Goal: Check status: Check status

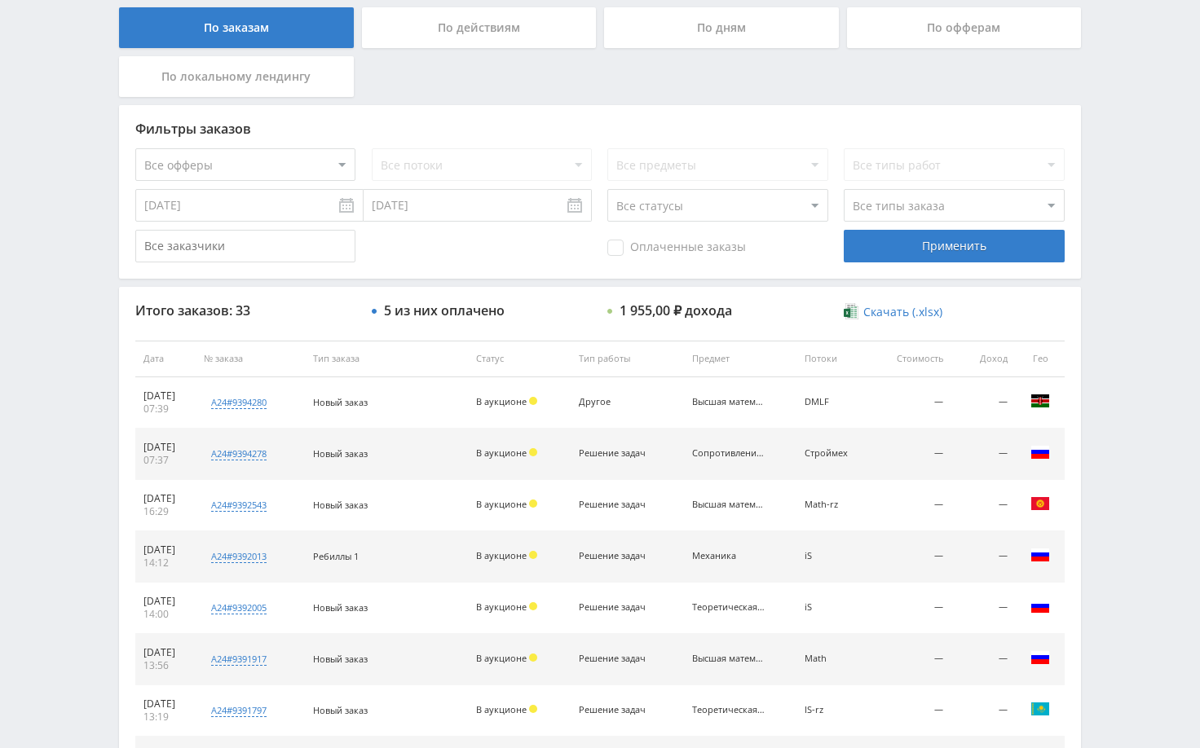
scroll to position [408, 0]
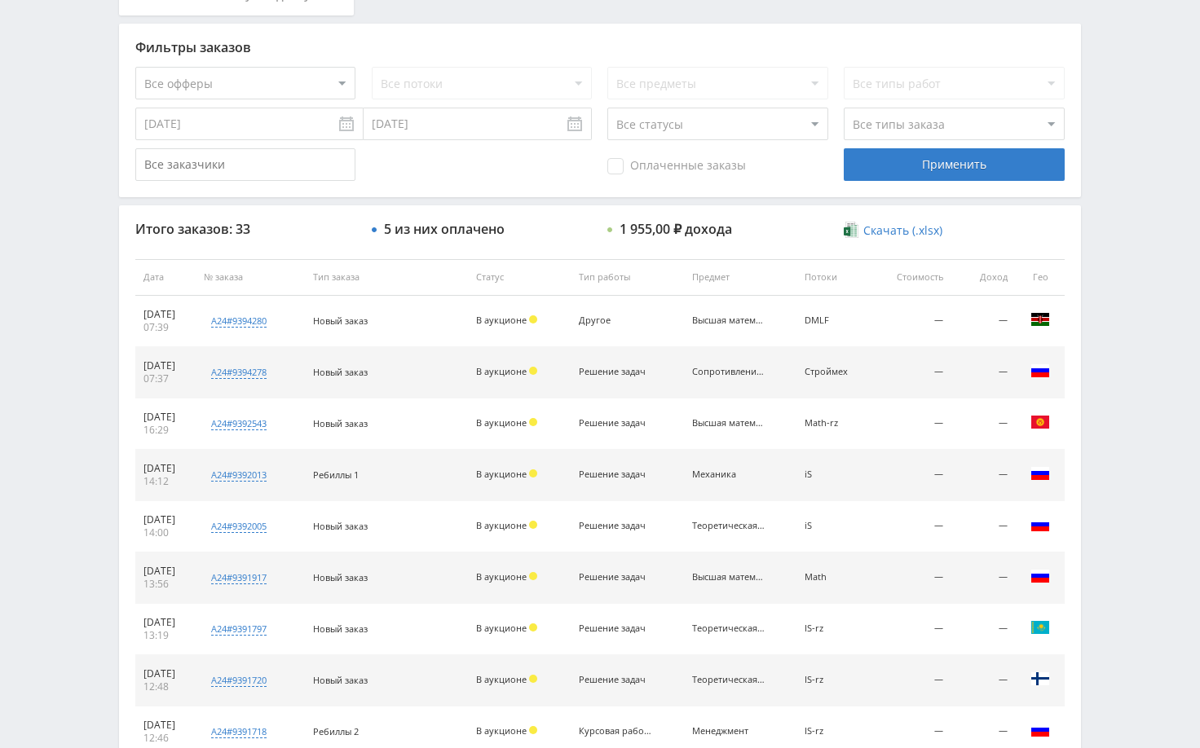
click at [1149, 437] on div "Telegram-канал Инструменты База знаний Ваш менеджер: [PERSON_NAME] Online @edug…" at bounding box center [600, 276] width 1200 height 1368
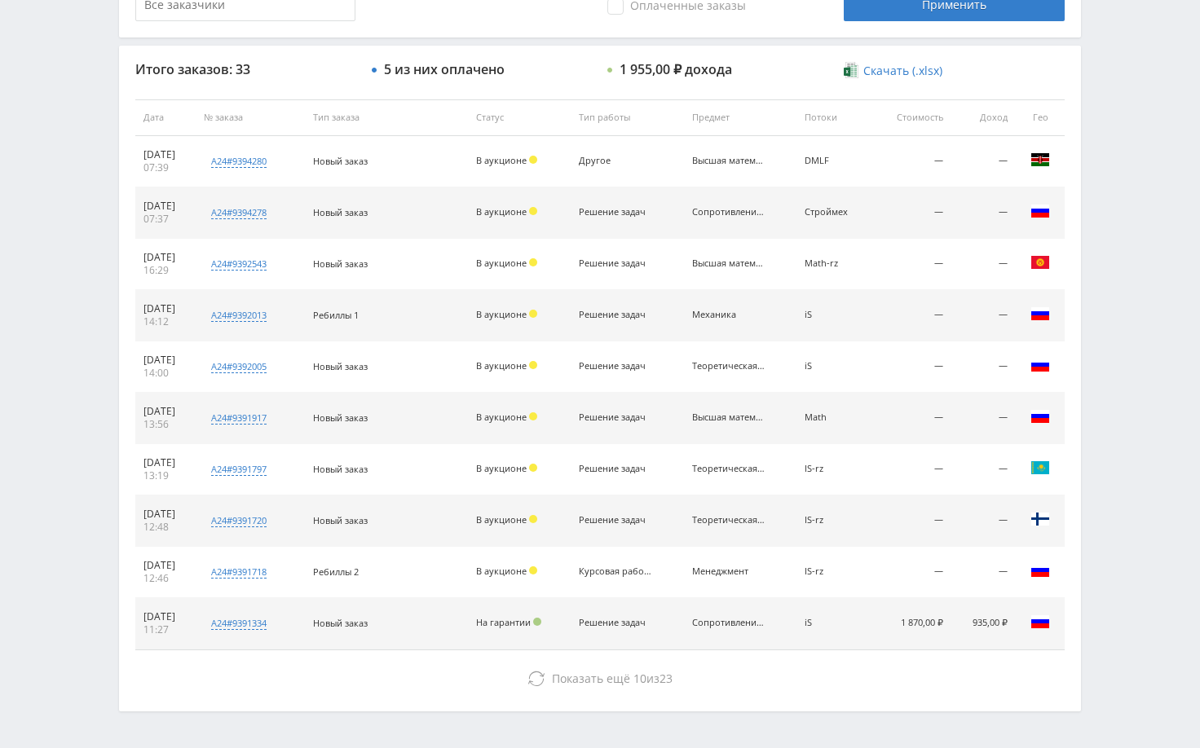
scroll to position [539, 0]
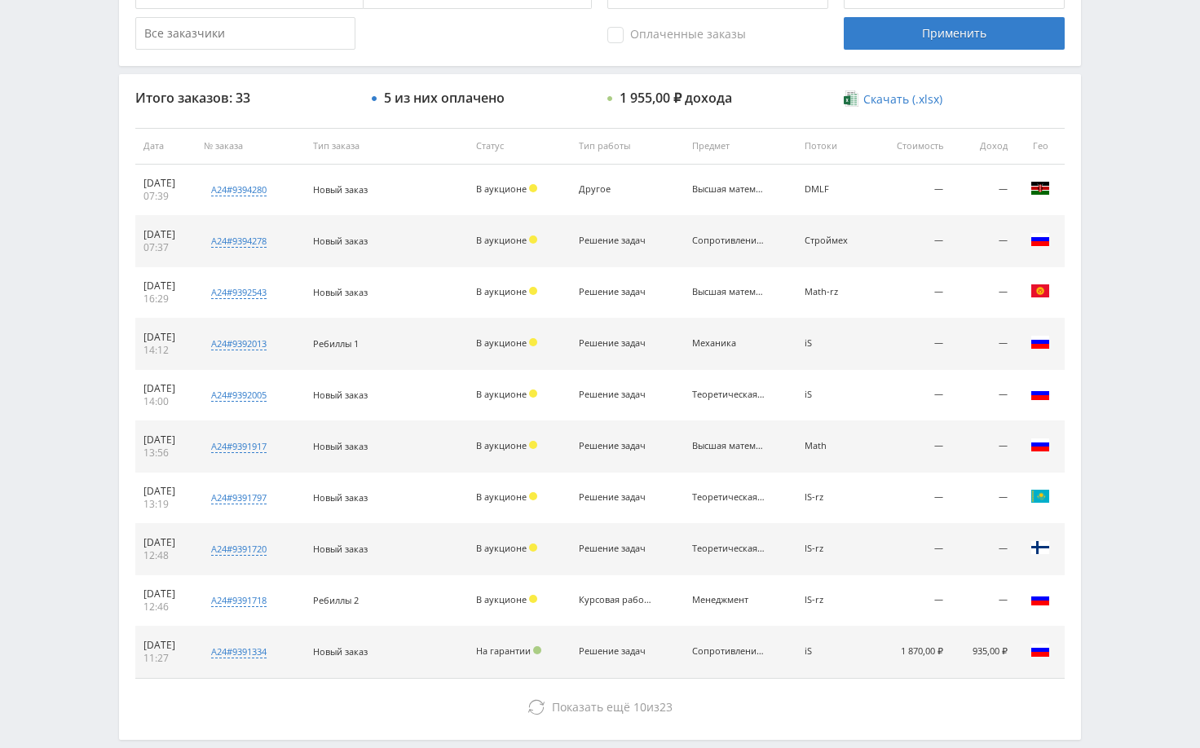
click at [1139, 286] on div "Telegram-канал Инструменты База знаний Ваш менеджер: [PERSON_NAME] Online @edug…" at bounding box center [600, 145] width 1200 height 1368
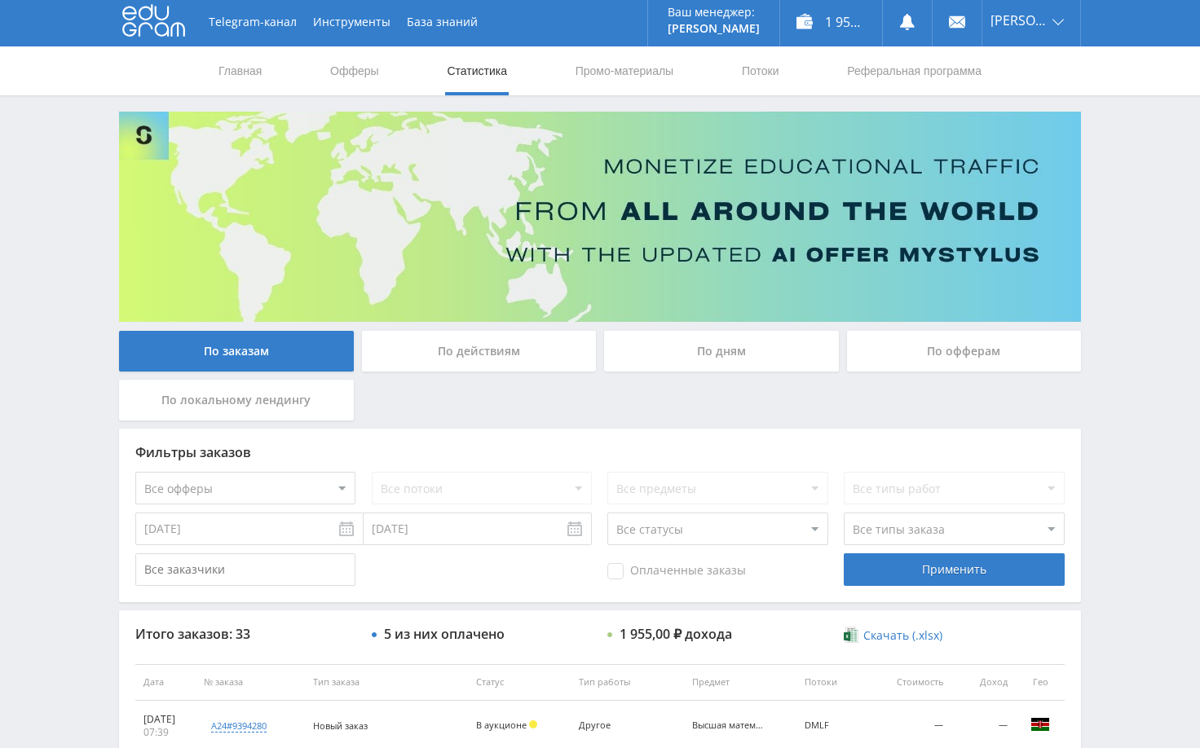
scroll to position [0, 0]
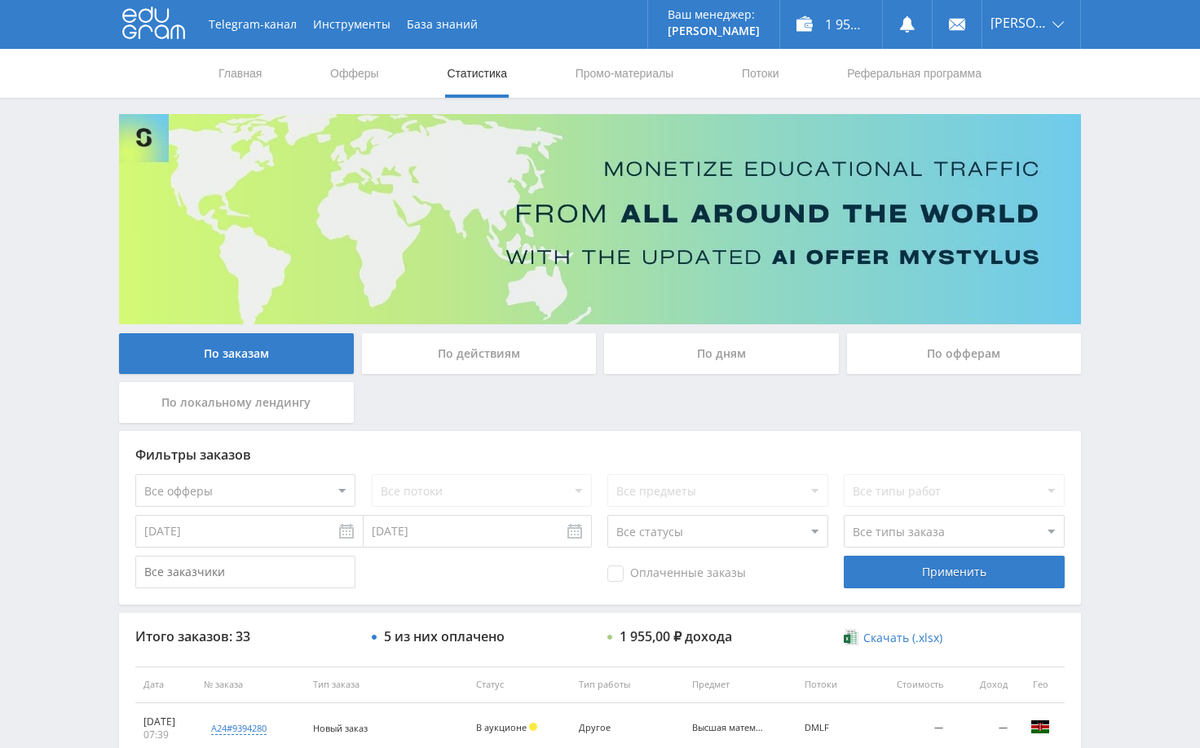
click at [1123, 197] on div "Telegram-канал Инструменты База знаний Ваш менеджер: [PERSON_NAME] Online @edug…" at bounding box center [600, 684] width 1200 height 1368
click at [1144, 243] on div "Telegram-канал Инструменты База знаний Ваш менеджер: [PERSON_NAME] Online @edug…" at bounding box center [600, 684] width 1200 height 1368
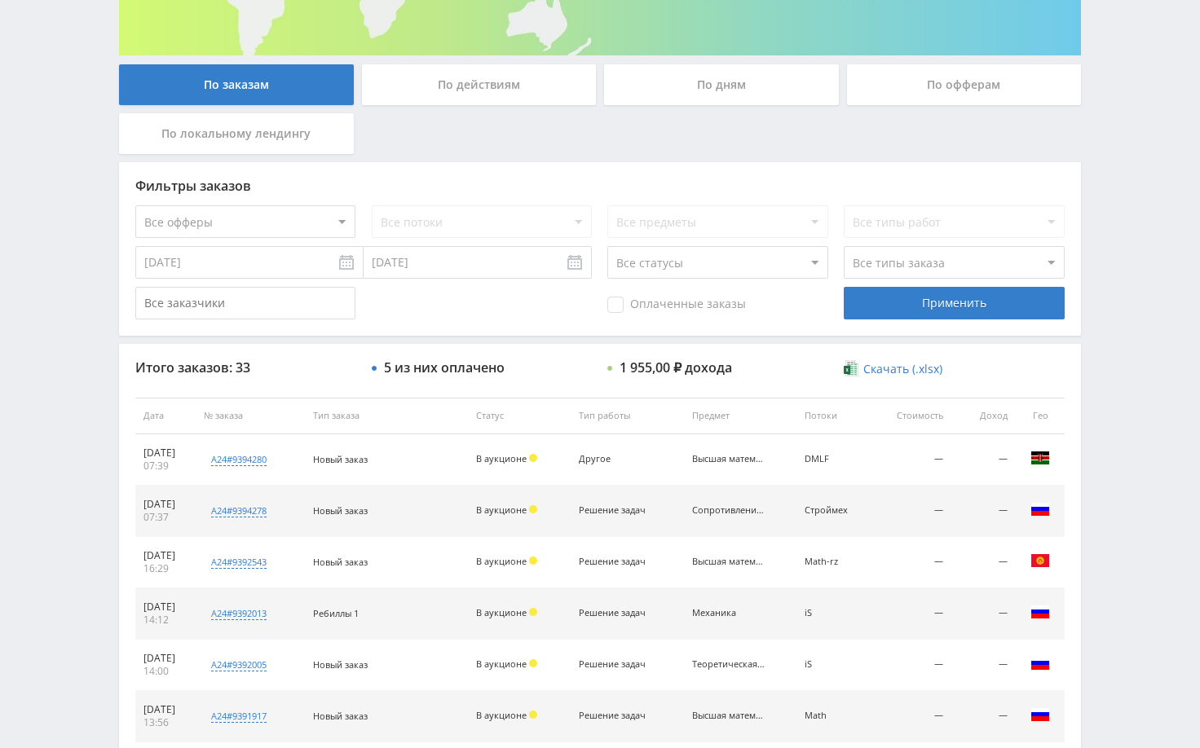
scroll to position [326, 0]
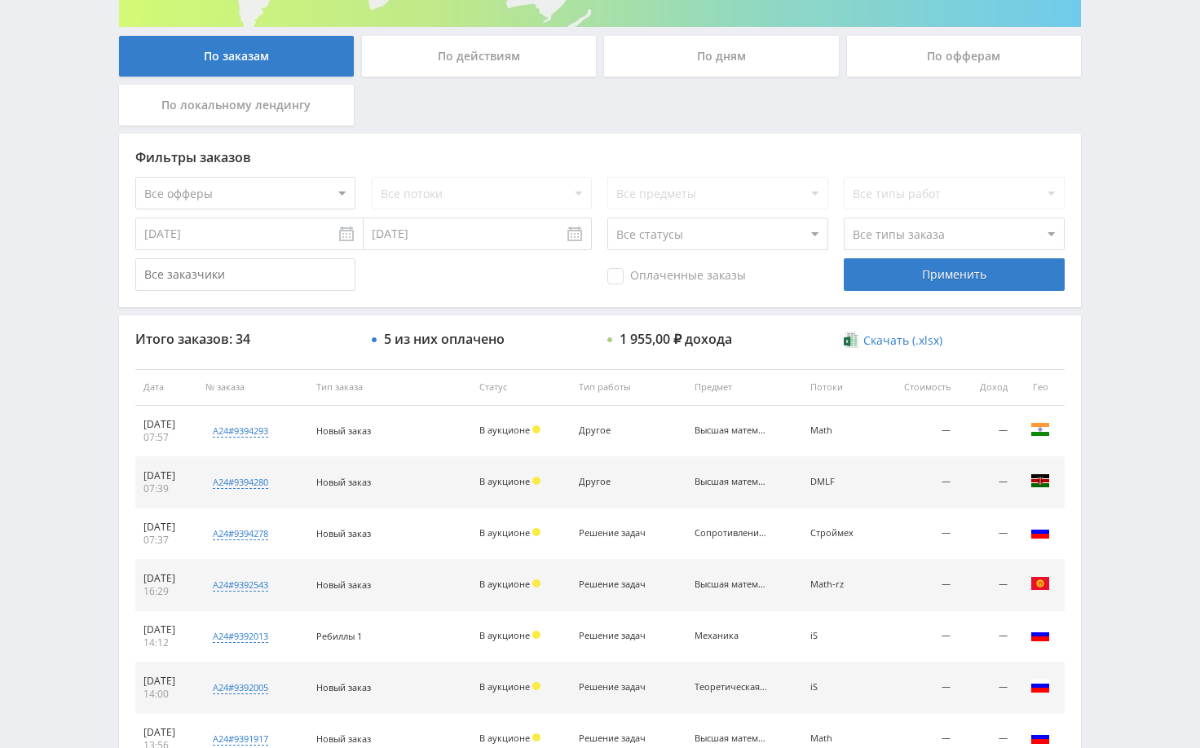
scroll to position [326, 0]
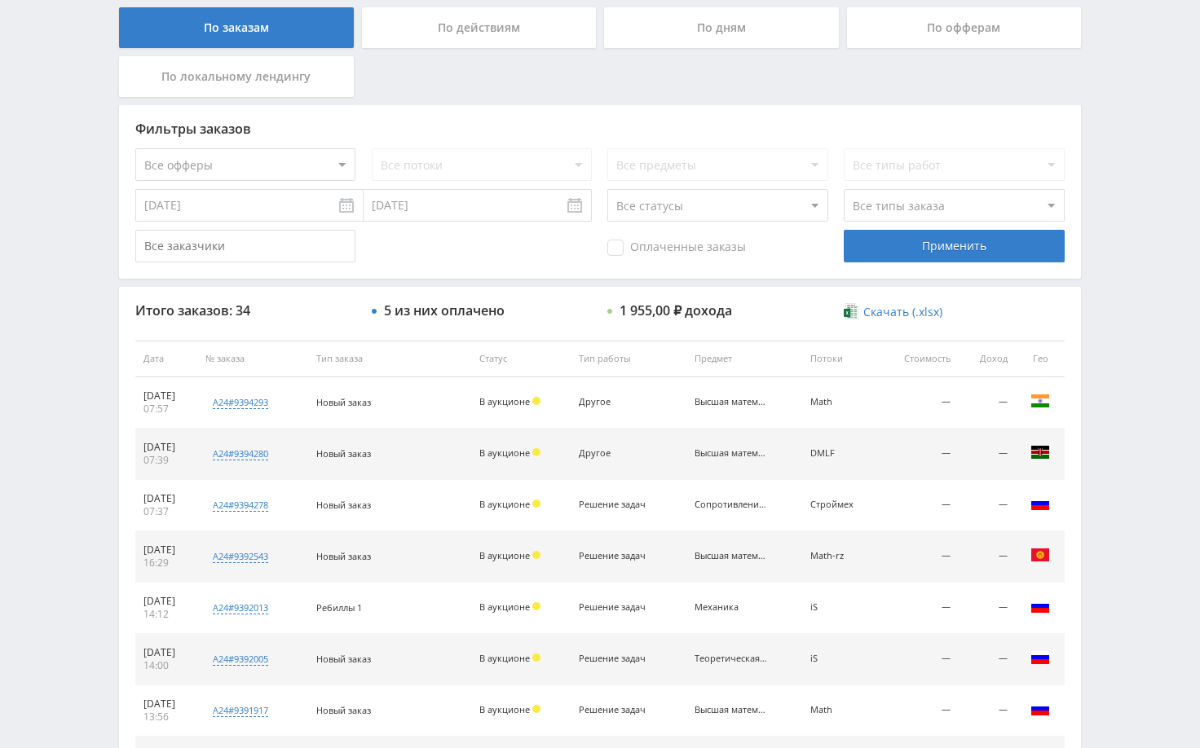
click at [1111, 153] on div "Telegram-канал Инструменты База знаний Ваш менеджер: [PERSON_NAME] Online @edug…" at bounding box center [600, 358] width 1200 height 1368
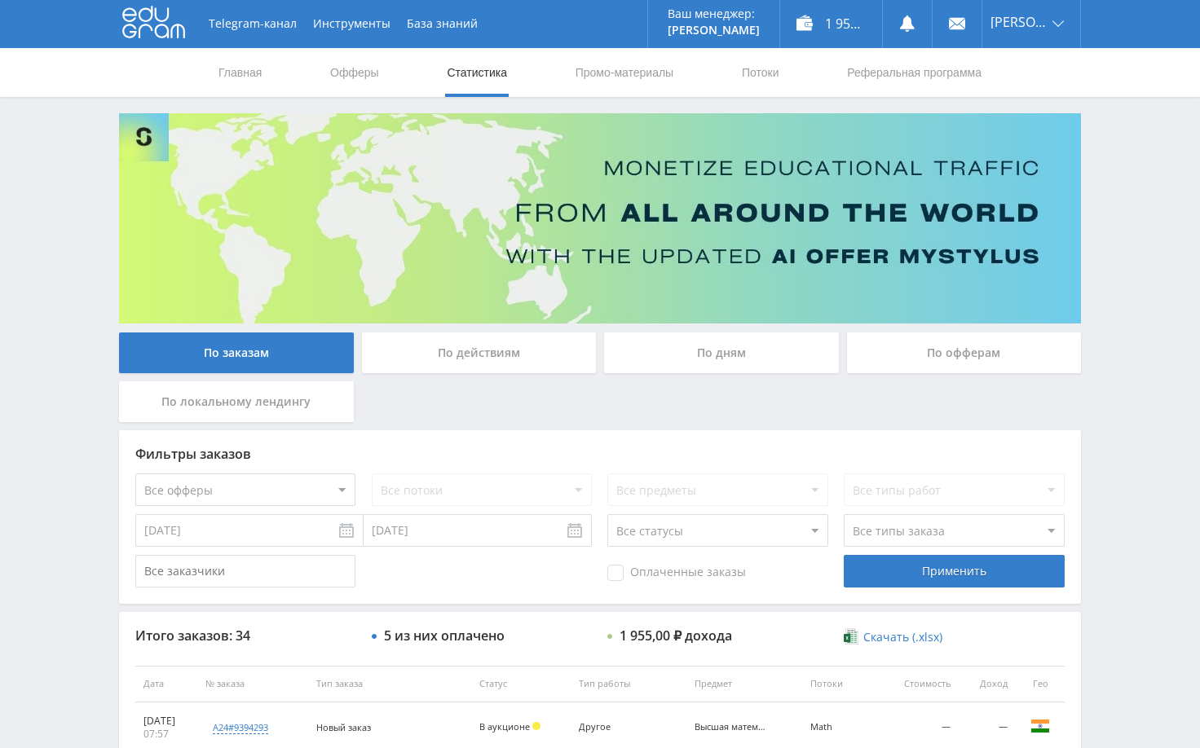
scroll to position [0, 0]
click at [1123, 144] on div "Telegram-канал Инструменты База знаний Ваш менеджер: Alex Alex Online @edugram_…" at bounding box center [600, 684] width 1200 height 1368
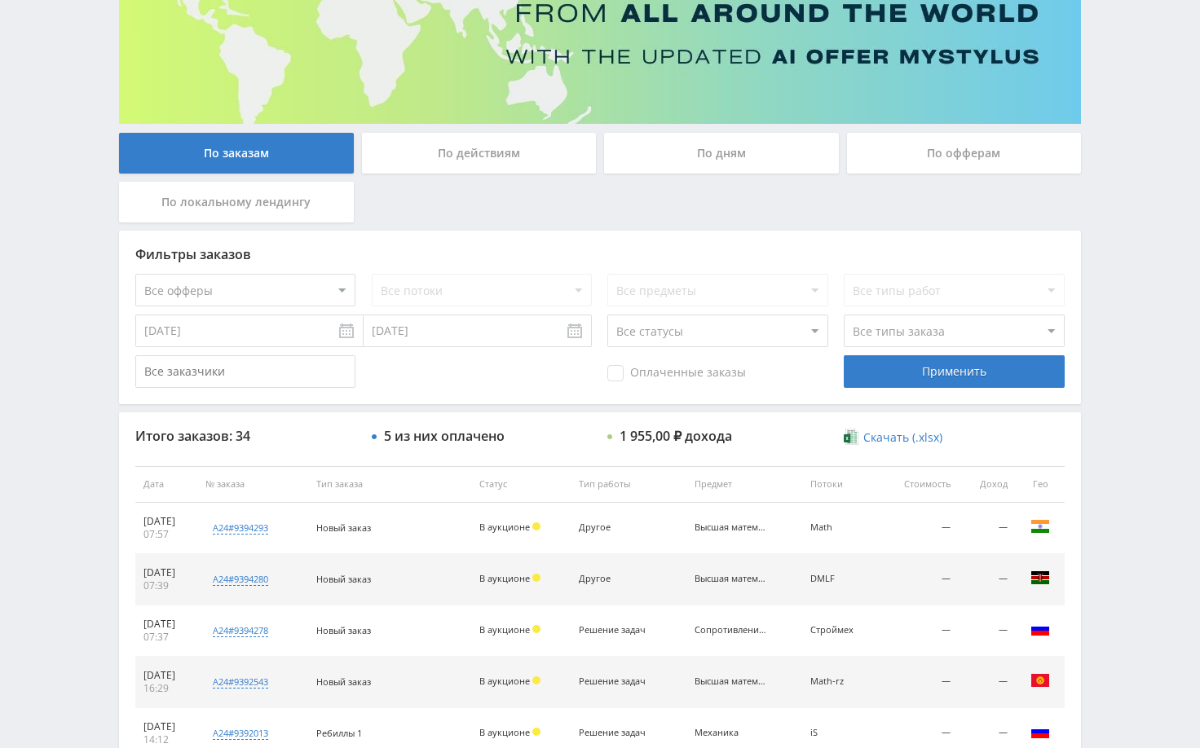
scroll to position [245, 0]
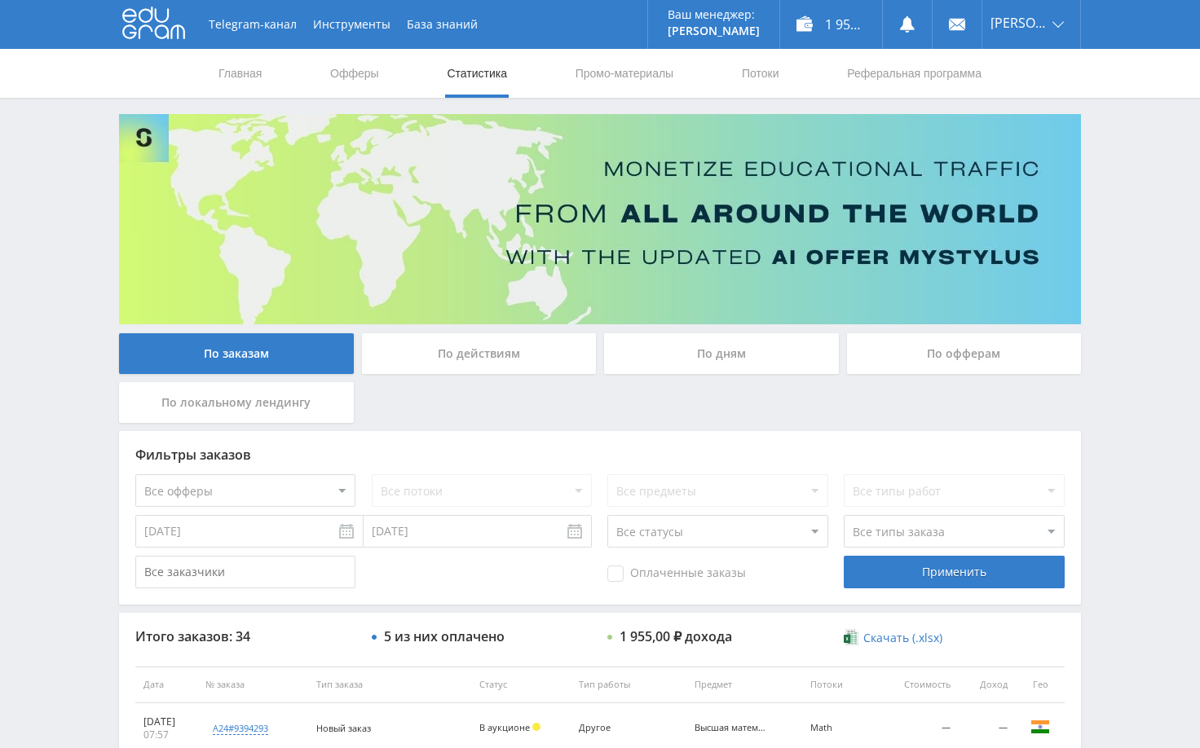
click at [1124, 426] on div "Telegram-канал Инструменты База знаний Ваш менеджер: Alex Alex Online @edugram_…" at bounding box center [600, 684] width 1200 height 1368
click at [1121, 334] on div "Telegram-канал Инструменты База знаний Ваш менеджер: [PERSON_NAME] Online @edug…" at bounding box center [600, 684] width 1200 height 1368
click at [1135, 209] on div "Telegram-канал Инструменты База знаний Ваш менеджер: [PERSON_NAME] Online @edug…" at bounding box center [600, 684] width 1200 height 1368
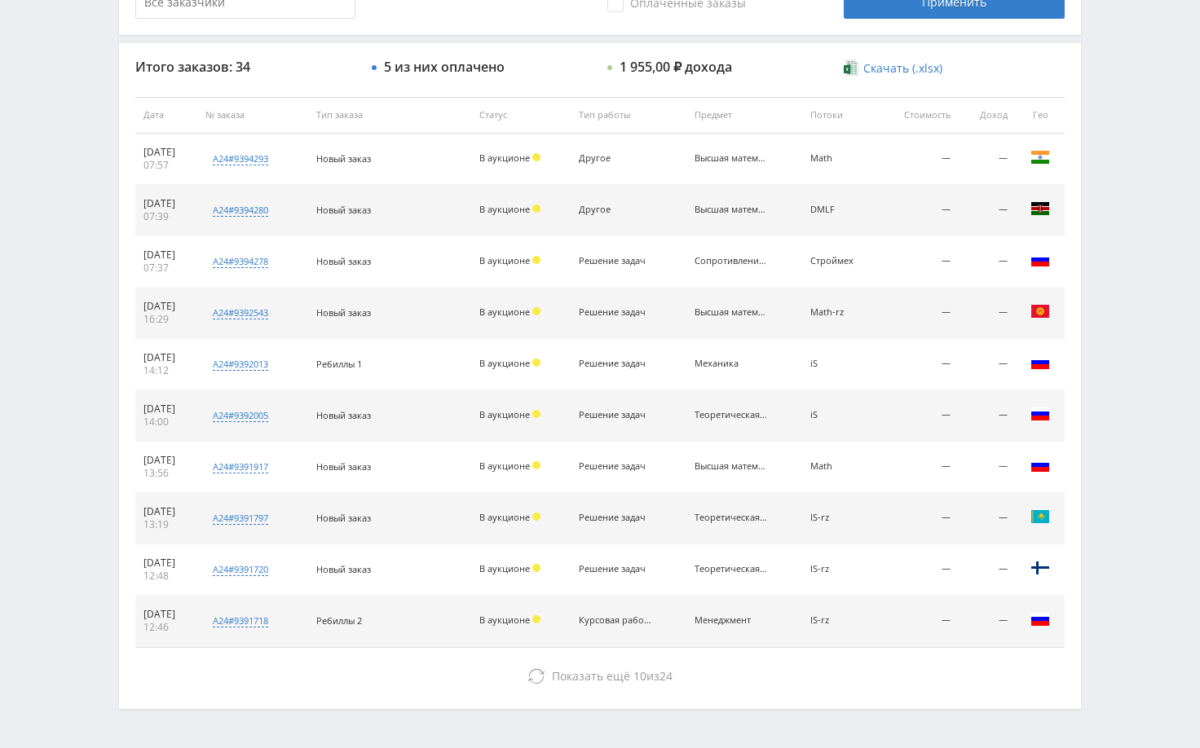
scroll to position [571, 0]
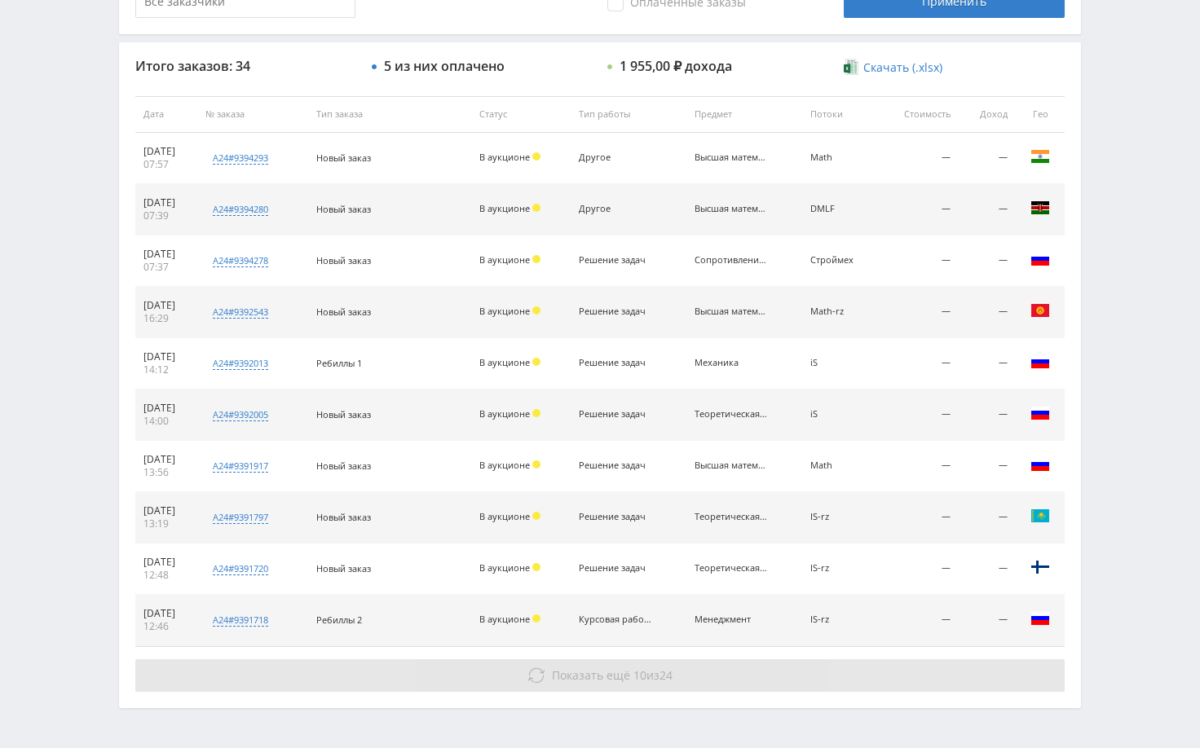
click at [879, 677] on button "Показать ещё 10 из 24" at bounding box center [599, 675] width 929 height 33
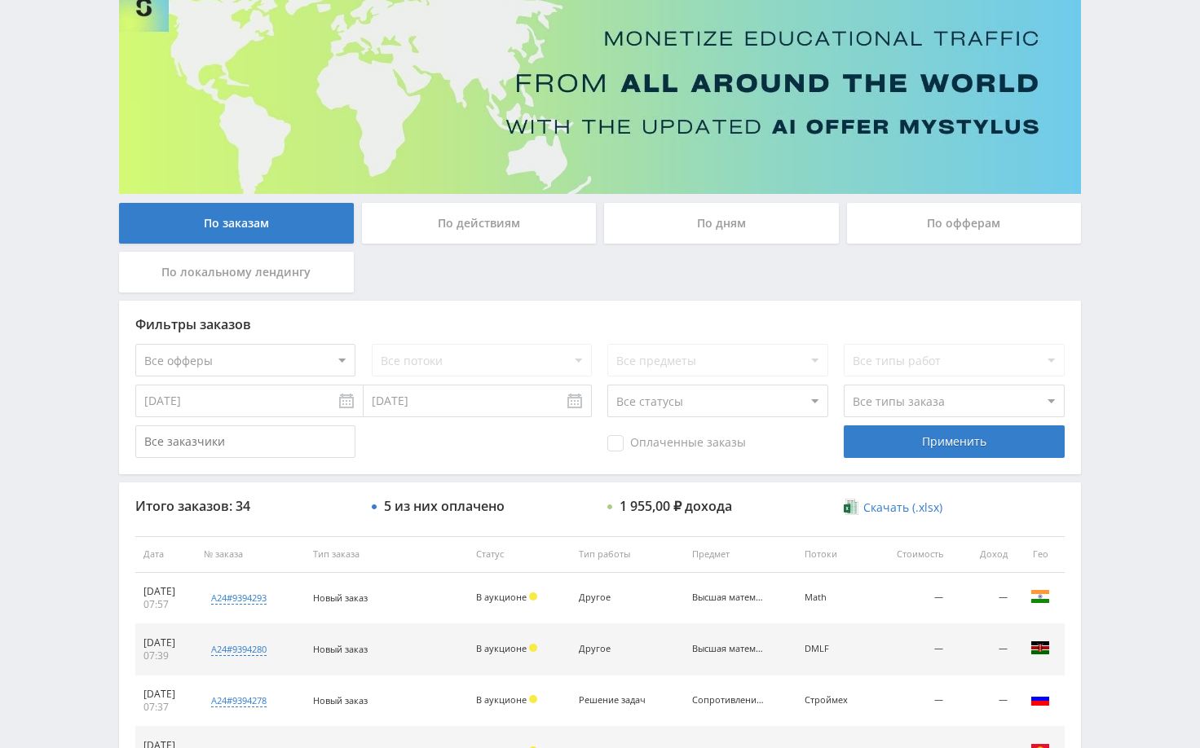
scroll to position [0, 0]
